Goal: Information Seeking & Learning: Find specific fact

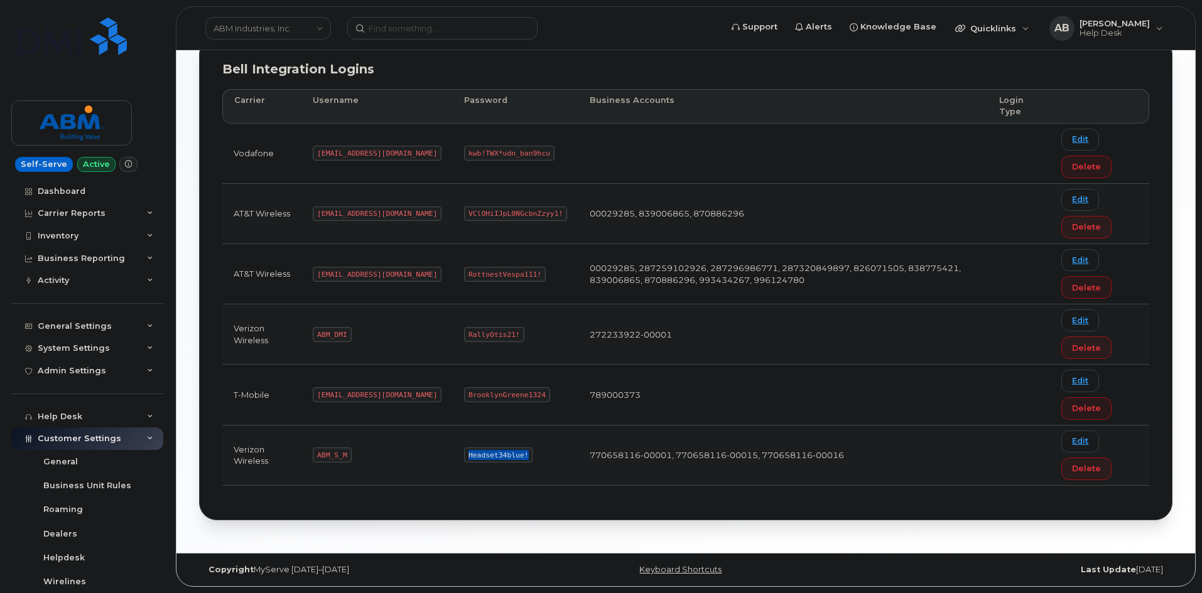
scroll to position [148, 0]
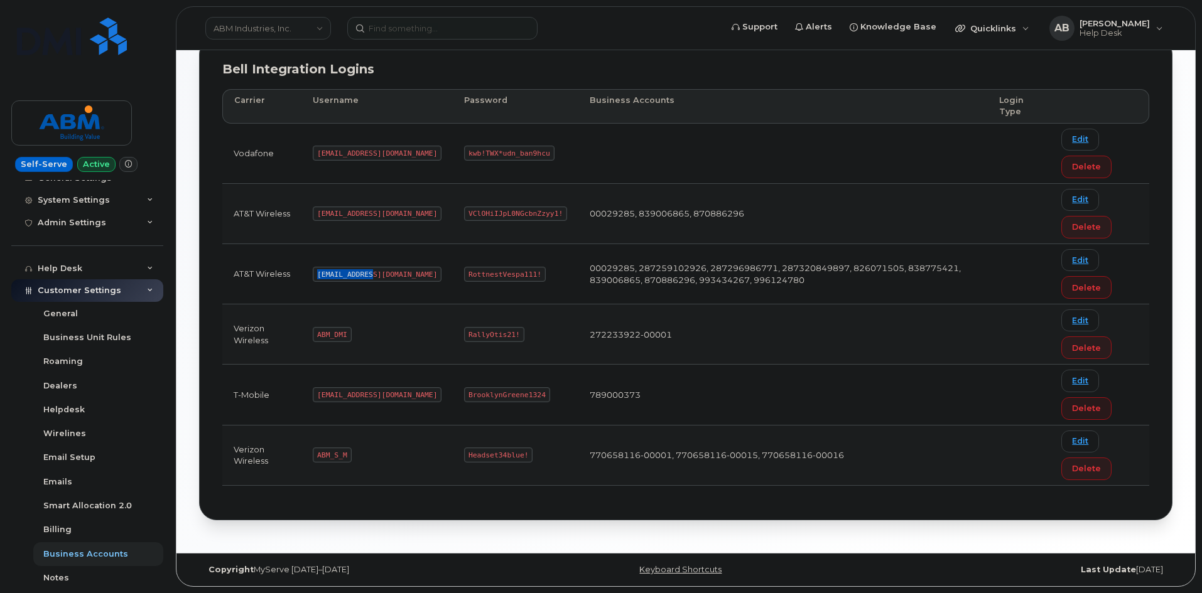
drag, startPoint x: 370, startPoint y: 276, endPoint x: 316, endPoint y: 271, distance: 54.2
click at [316, 271] on code "abm@dminc.com" at bounding box center [377, 274] width 129 height 15
copy code "abm@dminc.com"
drag, startPoint x: 490, startPoint y: 274, endPoint x: 424, endPoint y: 271, distance: 66.0
click at [464, 271] on code "RottnestVespa111!" at bounding box center [505, 274] width 82 height 15
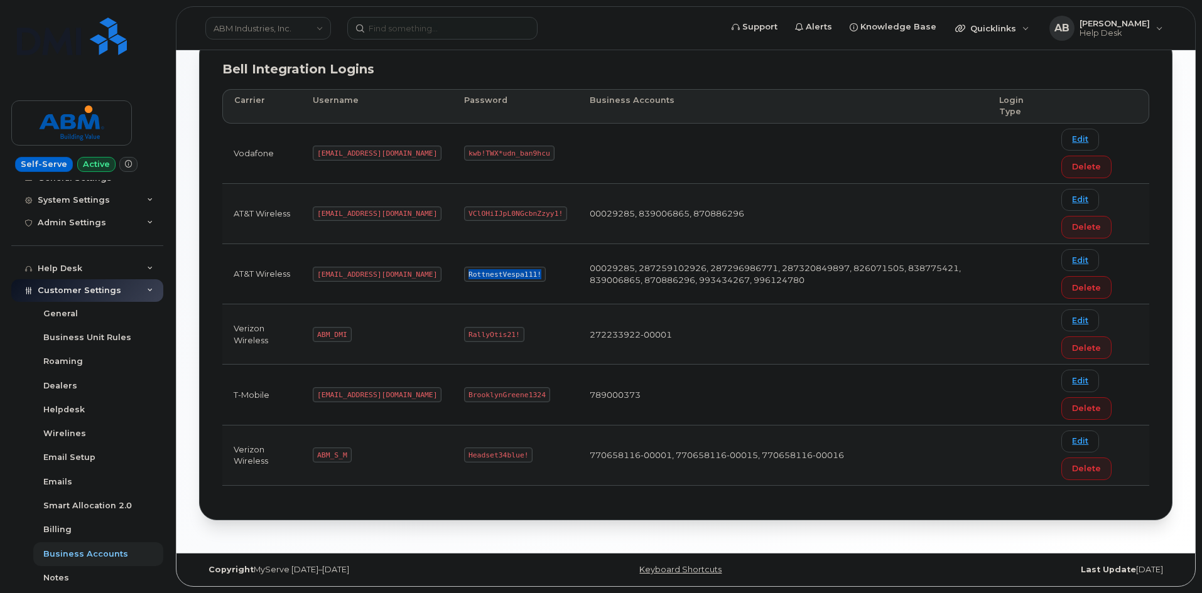
copy code "RottnestVespa111!"
drag, startPoint x: 328, startPoint y: 455, endPoint x: 316, endPoint y: 457, distance: 12.7
click at [316, 457] on code "ABM_S_M" at bounding box center [332, 455] width 38 height 15
copy code "ABM_S_M"
drag, startPoint x: 479, startPoint y: 456, endPoint x: 416, endPoint y: 457, distance: 62.8
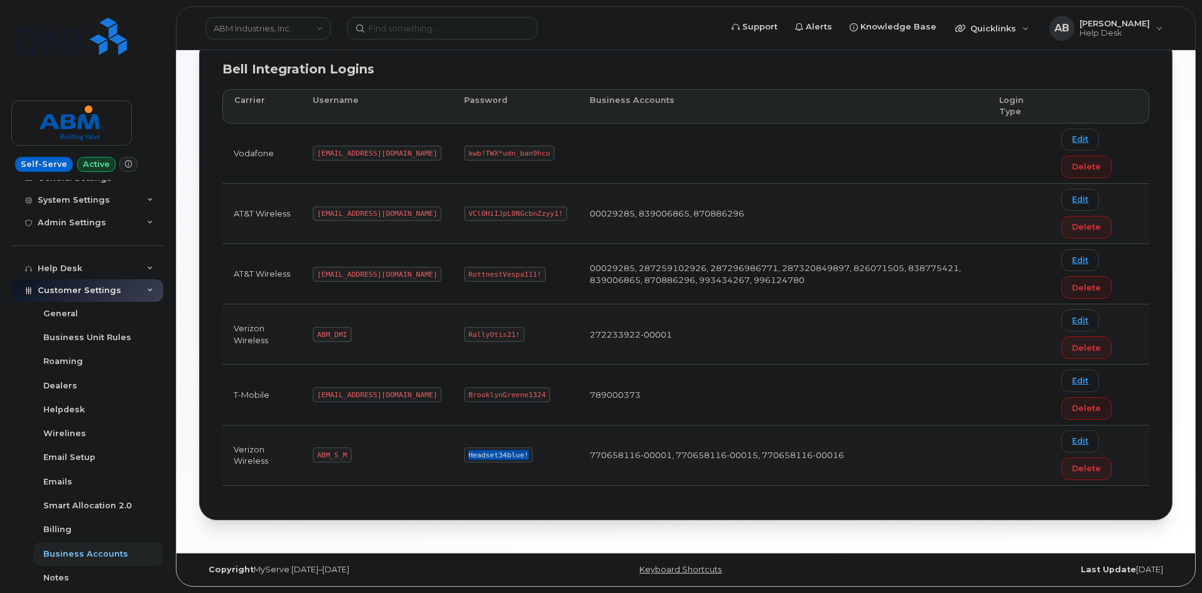
click at [453, 457] on td "Headset34blue!" at bounding box center [516, 456] width 126 height 60
copy code "Headset34blue!"
drag, startPoint x: 348, startPoint y: 455, endPoint x: 318, endPoint y: 455, distance: 30.8
click at [318, 455] on code "ABM_S_M" at bounding box center [332, 455] width 38 height 15
copy code "ABM_S_M"
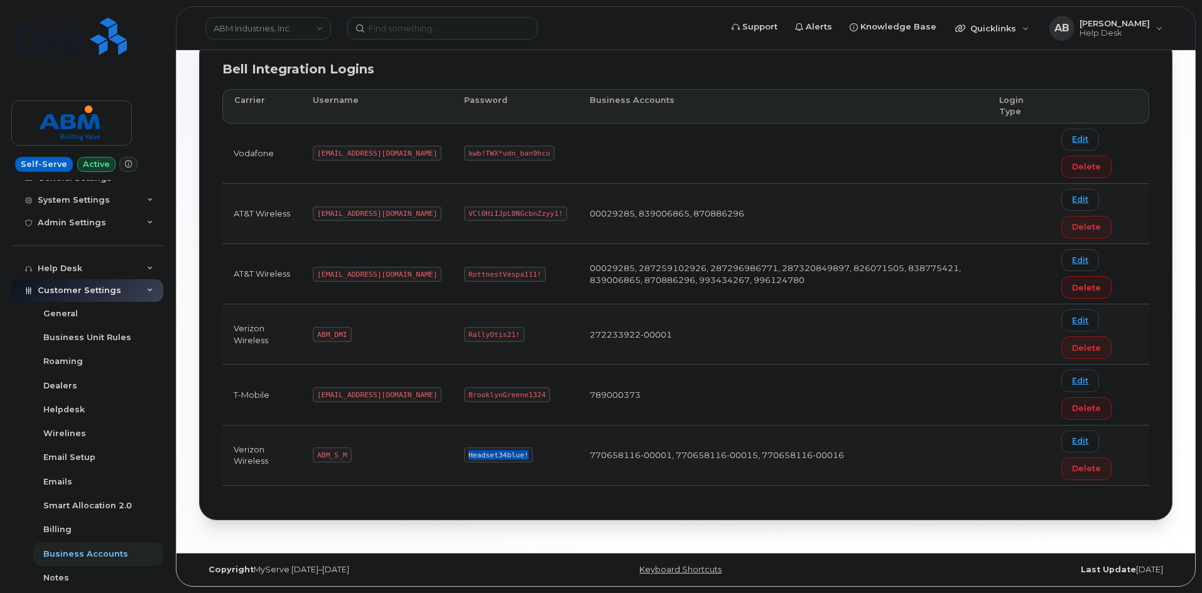
drag, startPoint x: 478, startPoint y: 455, endPoint x: 422, endPoint y: 457, distance: 56.6
click at [464, 457] on code "Headset34blue!" at bounding box center [498, 455] width 68 height 15
copy code "Headset34blue!"
drag, startPoint x: 349, startPoint y: 455, endPoint x: 316, endPoint y: 454, distance: 33.3
click at [316, 454] on code "ABM_S_M" at bounding box center [332, 455] width 38 height 15
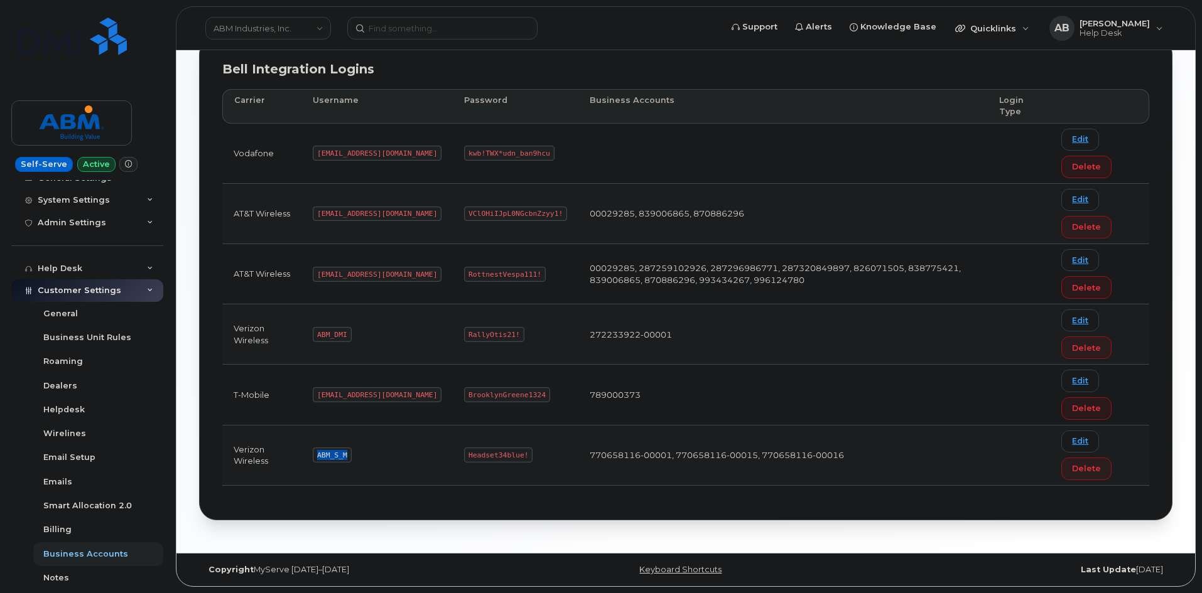
copy code "ABM_S_M"
drag, startPoint x: 478, startPoint y: 455, endPoint x: 424, endPoint y: 453, distance: 54.1
click at [464, 453] on code "Headset34blue!" at bounding box center [498, 455] width 68 height 15
copy code "Headset34blue!"
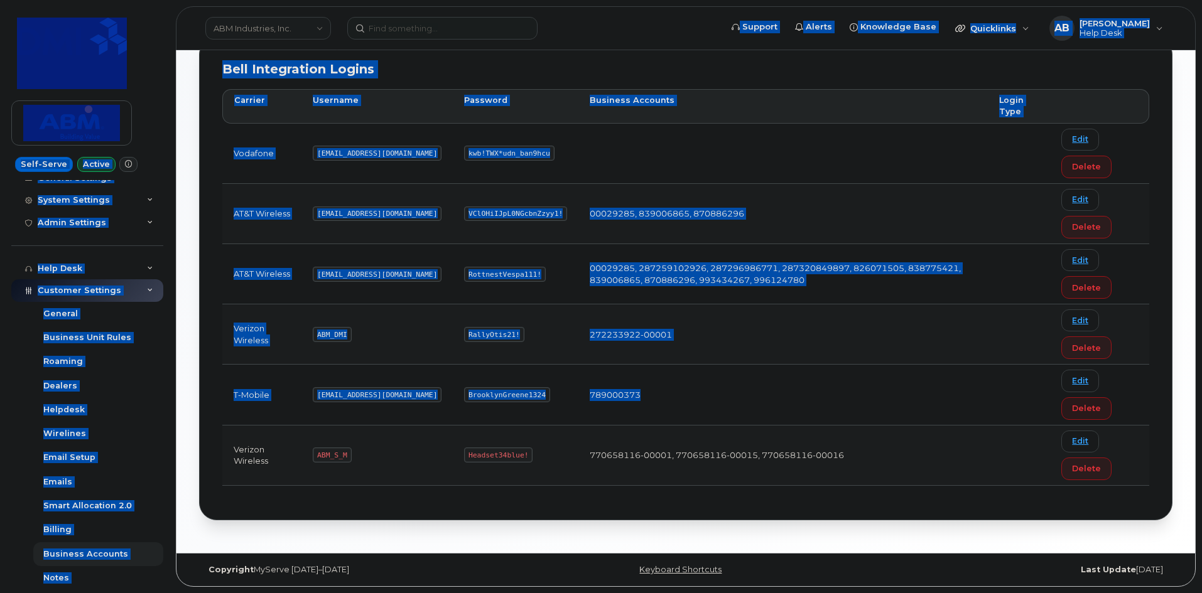
drag, startPoint x: 743, startPoint y: 43, endPoint x: 804, endPoint y: 380, distance: 343.2
click at [804, 380] on div "ABM Industries, Inc. Support Alerts Knowledge Base Quicklinks Suspend / Cancel …" at bounding box center [685, 214] width 1018 height 678
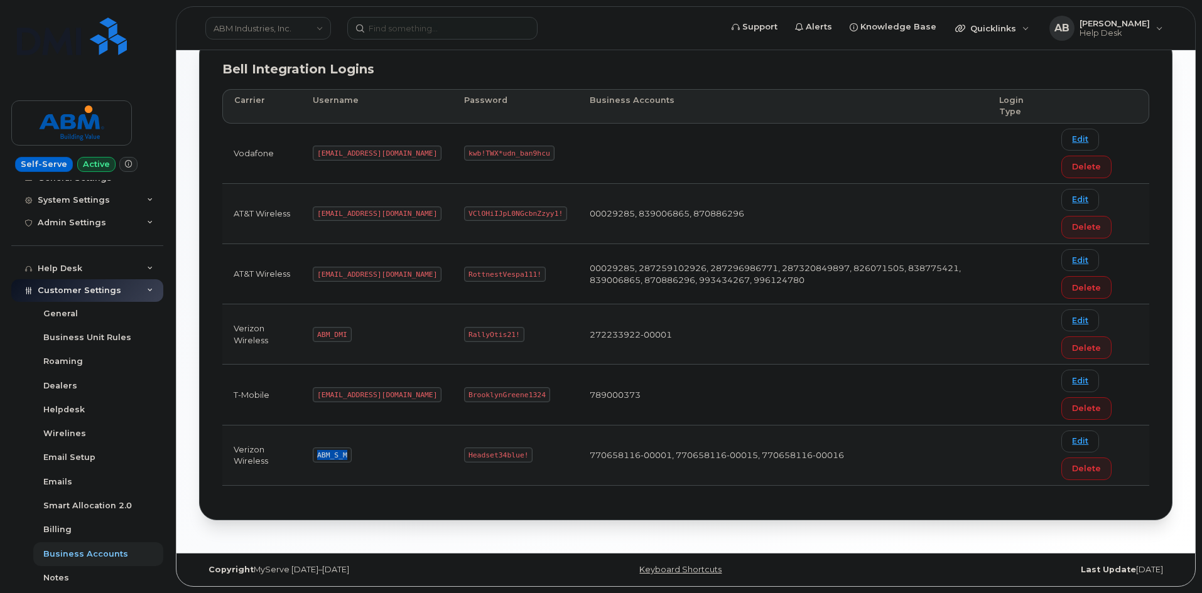
drag, startPoint x: 350, startPoint y: 453, endPoint x: 320, endPoint y: 455, distance: 30.2
click at [320, 455] on code "ABM_S_M" at bounding box center [332, 455] width 38 height 15
copy code "ABM_S_M"
drag, startPoint x: 477, startPoint y: 454, endPoint x: 421, endPoint y: 452, distance: 56.5
click at [464, 452] on code "Headset34blue!" at bounding box center [498, 455] width 68 height 15
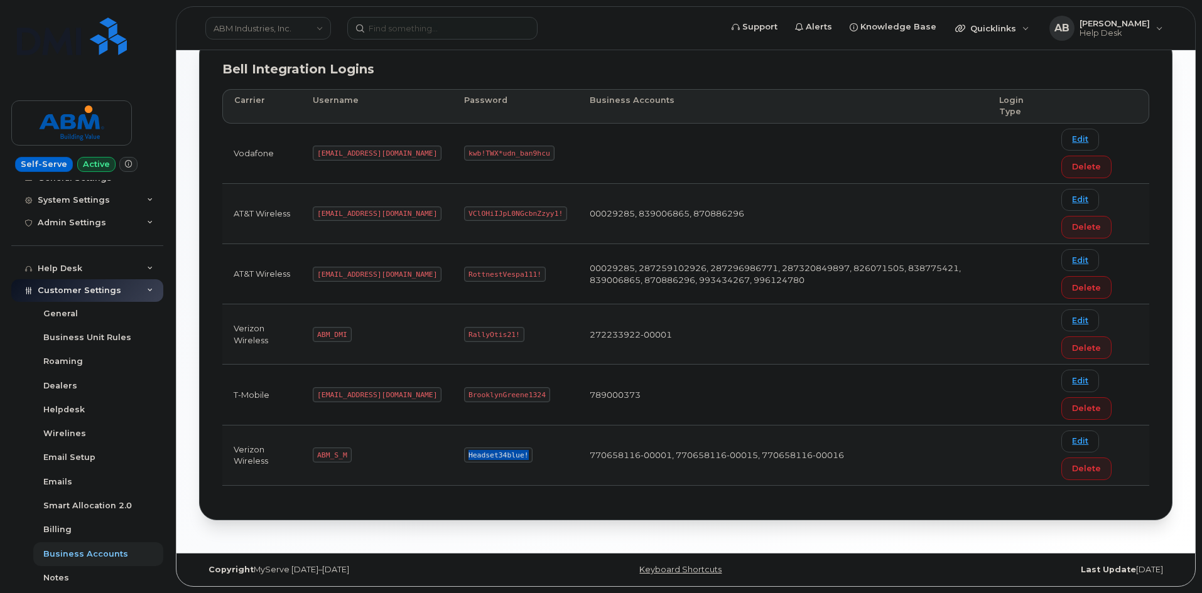
drag, startPoint x: 478, startPoint y: 456, endPoint x: 424, endPoint y: 458, distance: 54.0
click at [464, 458] on code "Headset34blue!" at bounding box center [498, 455] width 68 height 15
copy code "Headset34blue!"
drag, startPoint x: 370, startPoint y: 273, endPoint x: 320, endPoint y: 276, distance: 49.7
click at [320, 276] on code "abm@dminc.com" at bounding box center [377, 274] width 129 height 15
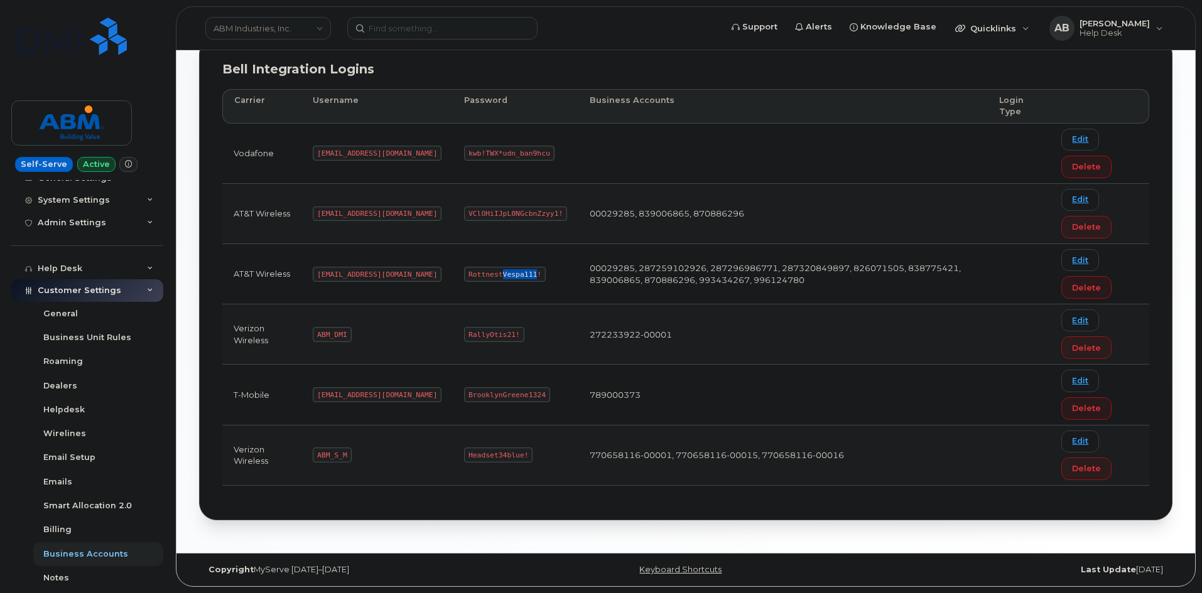
drag, startPoint x: 488, startPoint y: 273, endPoint x: 454, endPoint y: 272, distance: 34.6
click at [464, 272] on code "RottnestVespa111!" at bounding box center [505, 274] width 82 height 15
drag, startPoint x: 492, startPoint y: 274, endPoint x: 421, endPoint y: 270, distance: 71.1
click at [464, 270] on code "RottnestVespa111!" at bounding box center [505, 274] width 82 height 15
drag, startPoint x: 347, startPoint y: 451, endPoint x: 318, endPoint y: 455, distance: 28.4
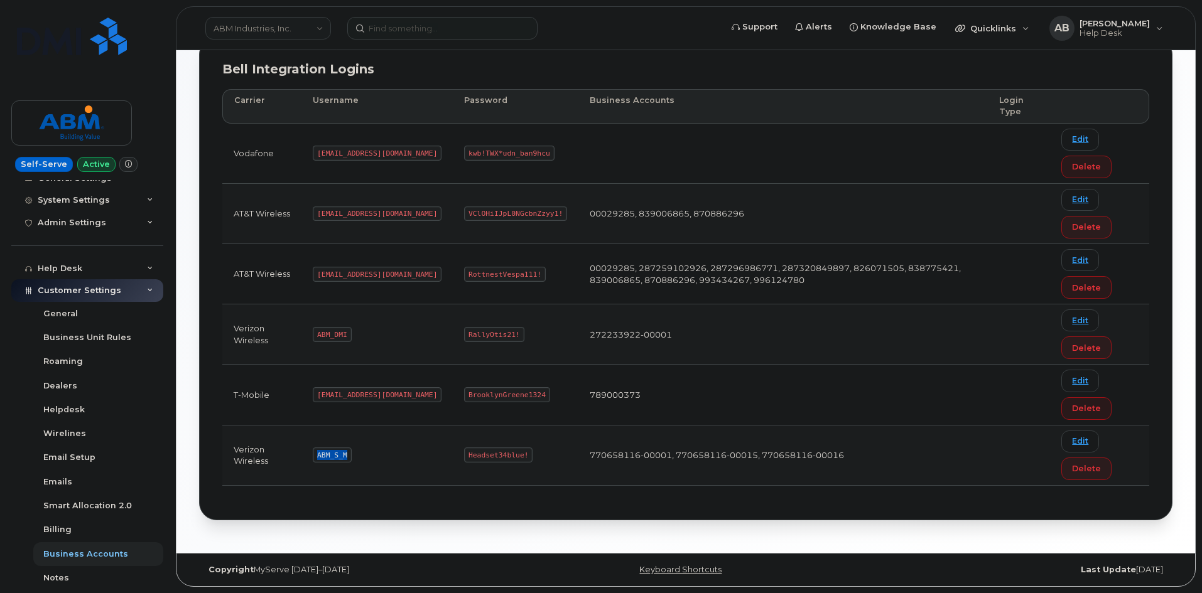
click at [318, 455] on code "ABM_S_M" at bounding box center [332, 455] width 38 height 15
drag, startPoint x: 466, startPoint y: 455, endPoint x: 423, endPoint y: 455, distance: 43.3
click at [464, 455] on code "Headset34blue!" at bounding box center [498, 455] width 68 height 15
drag, startPoint x: 357, startPoint y: 276, endPoint x: 316, endPoint y: 274, distance: 41.5
click at [316, 274] on code "abm@dminc.com" at bounding box center [377, 274] width 129 height 15
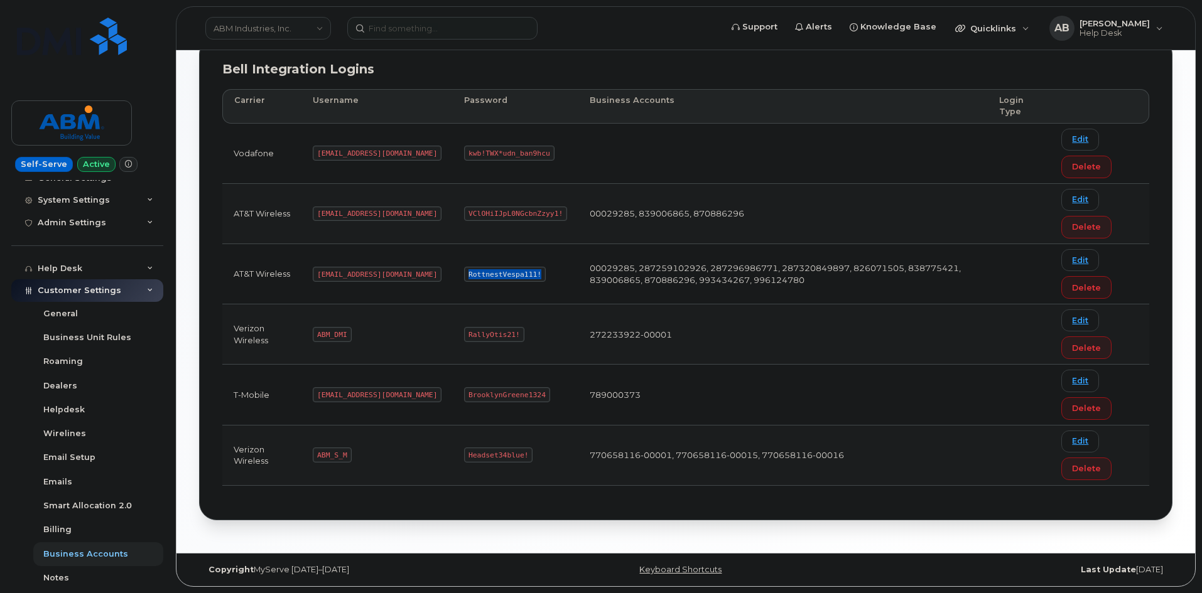
drag, startPoint x: 490, startPoint y: 274, endPoint x: 413, endPoint y: 273, distance: 76.6
click at [453, 273] on td "RottnestVespa111!" at bounding box center [516, 274] width 126 height 60
drag, startPoint x: 372, startPoint y: 275, endPoint x: 312, endPoint y: 274, distance: 59.7
click at [312, 274] on td "abm@dminc.com" at bounding box center [376, 274] width 151 height 60
drag, startPoint x: 489, startPoint y: 274, endPoint x: 407, endPoint y: 274, distance: 81.6
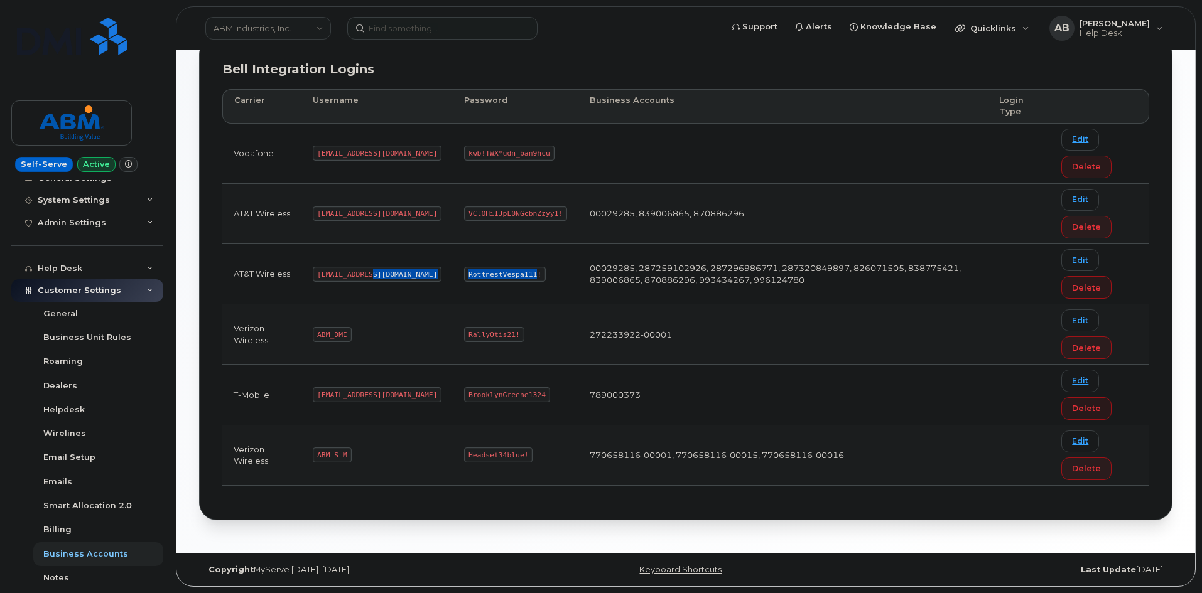
click at [407, 274] on tr "AT&T Wireless abm@dminc.com RottnestVespa111! 00029285, 287259102926, 287296986…" at bounding box center [685, 274] width 927 height 60
drag, startPoint x: 491, startPoint y: 274, endPoint x: 399, endPoint y: 278, distance: 91.7
click at [399, 278] on tr "AT&T Wireless abm@dminc.com RottnestVespa111! 00029285, 287259102926, 287296986…" at bounding box center [685, 274] width 927 height 60
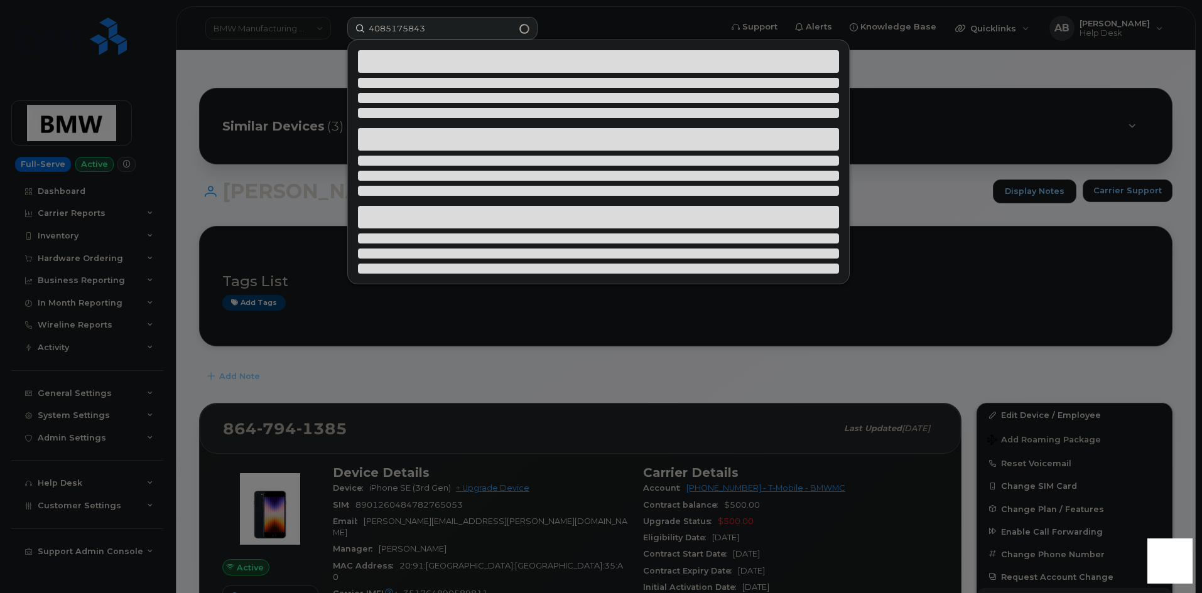
type input "4085175843"
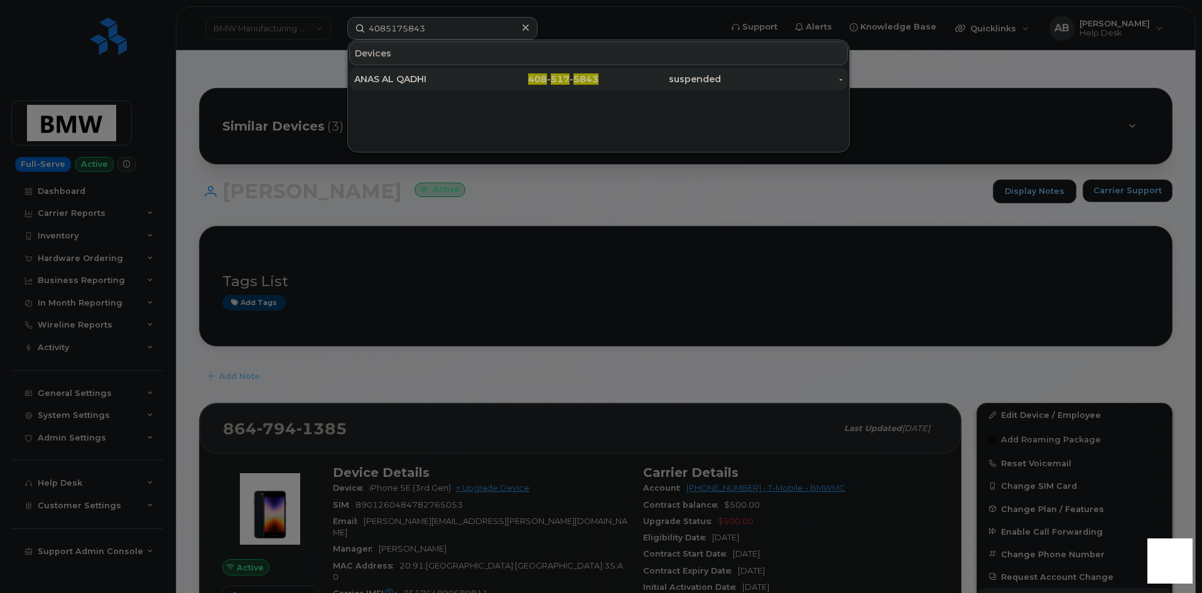
click at [455, 73] on div "ANAS AL QADHI" at bounding box center [415, 79] width 122 height 23
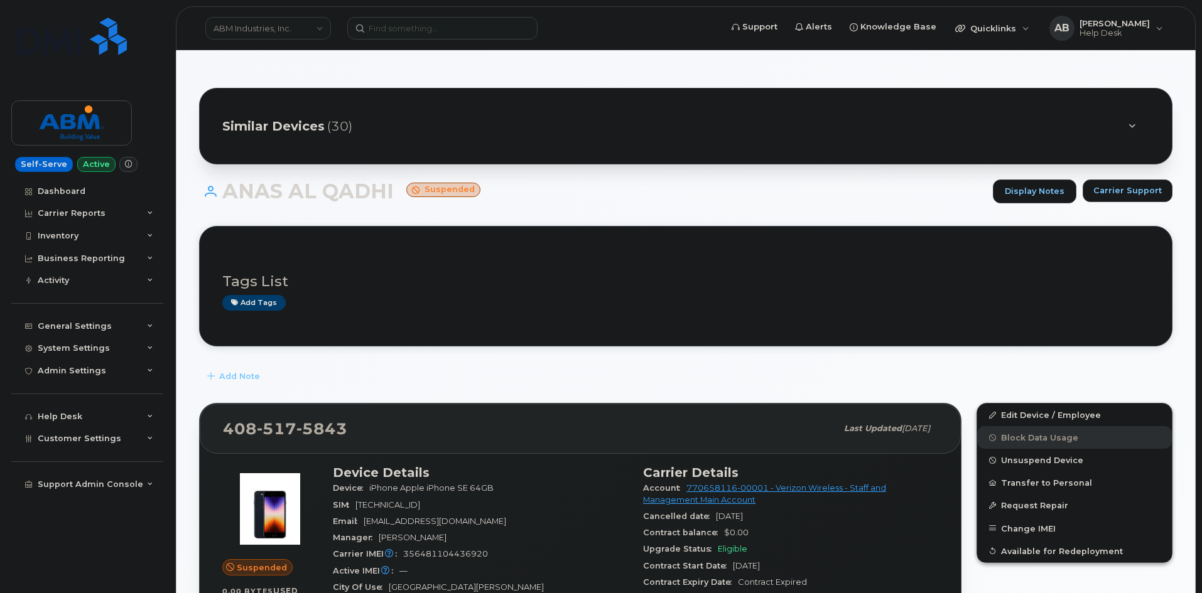
scroll to position [126, 0]
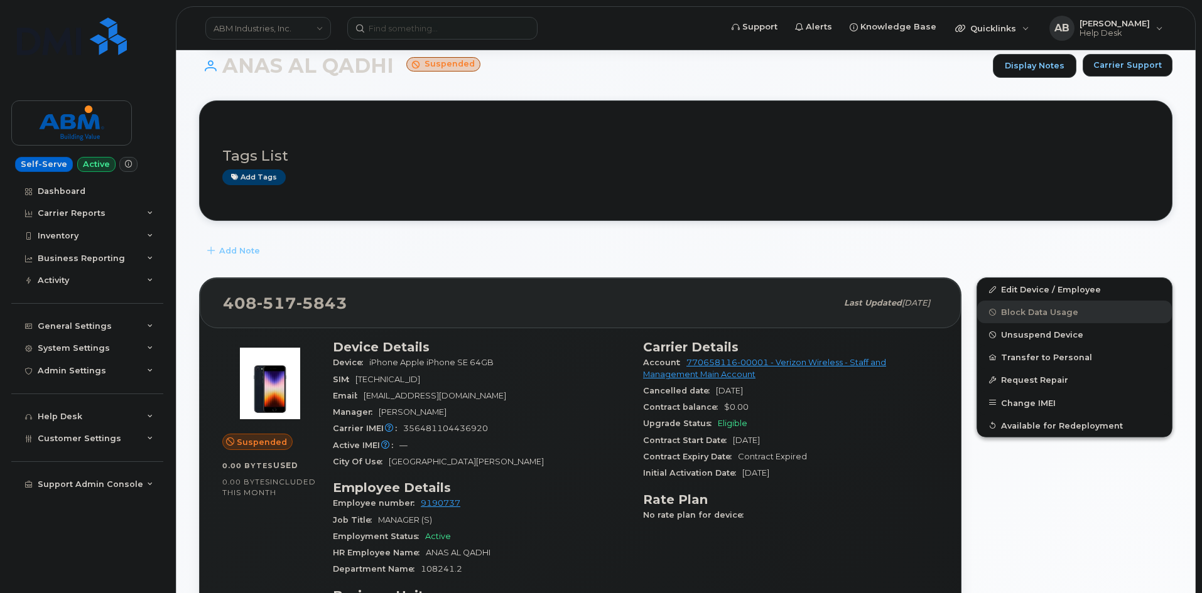
click at [434, 427] on span "356481104436920" at bounding box center [445, 428] width 85 height 9
copy span "356481104436920"
click at [531, 423] on div "Carrier IMEI Carrier IMEI is reported during the last billing cycle or change o…" at bounding box center [480, 429] width 295 height 16
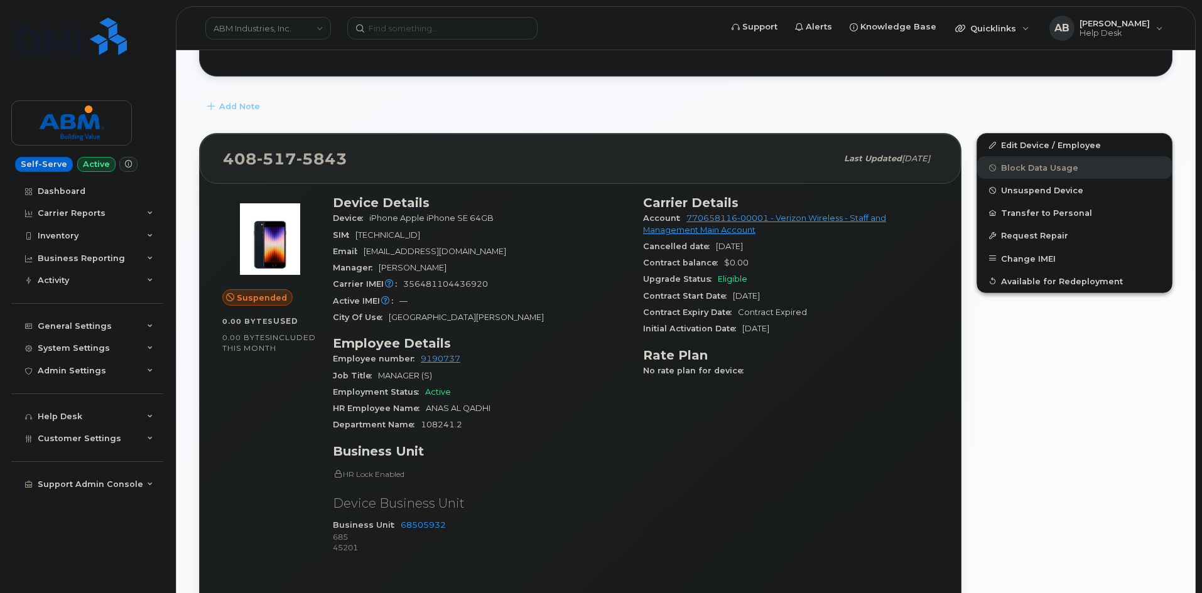
scroll to position [251, 0]
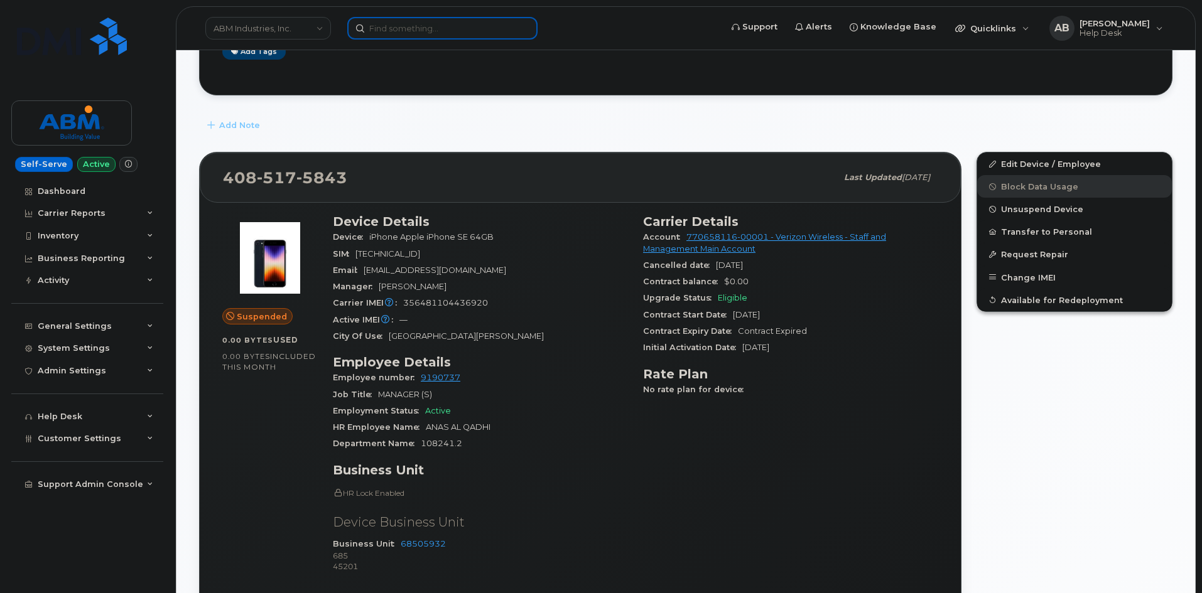
click at [428, 35] on input at bounding box center [442, 28] width 190 height 23
paste input "5416091278"
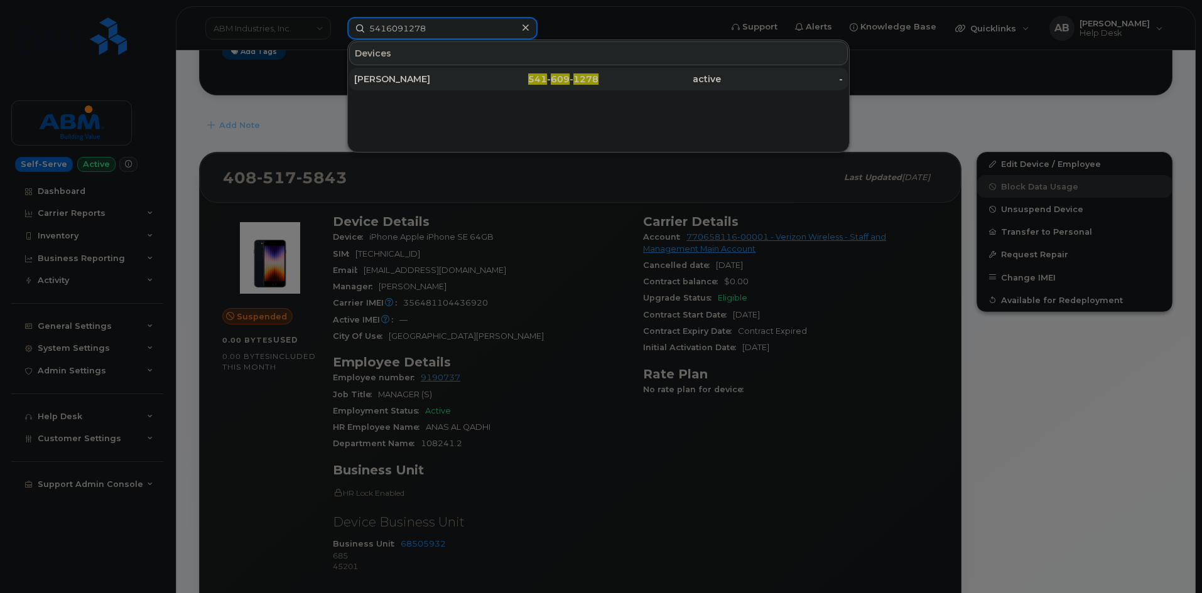
type input "5416091278"
click at [424, 80] on div "SARA DAY" at bounding box center [415, 79] width 122 height 13
